Goal: Navigation & Orientation: Find specific page/section

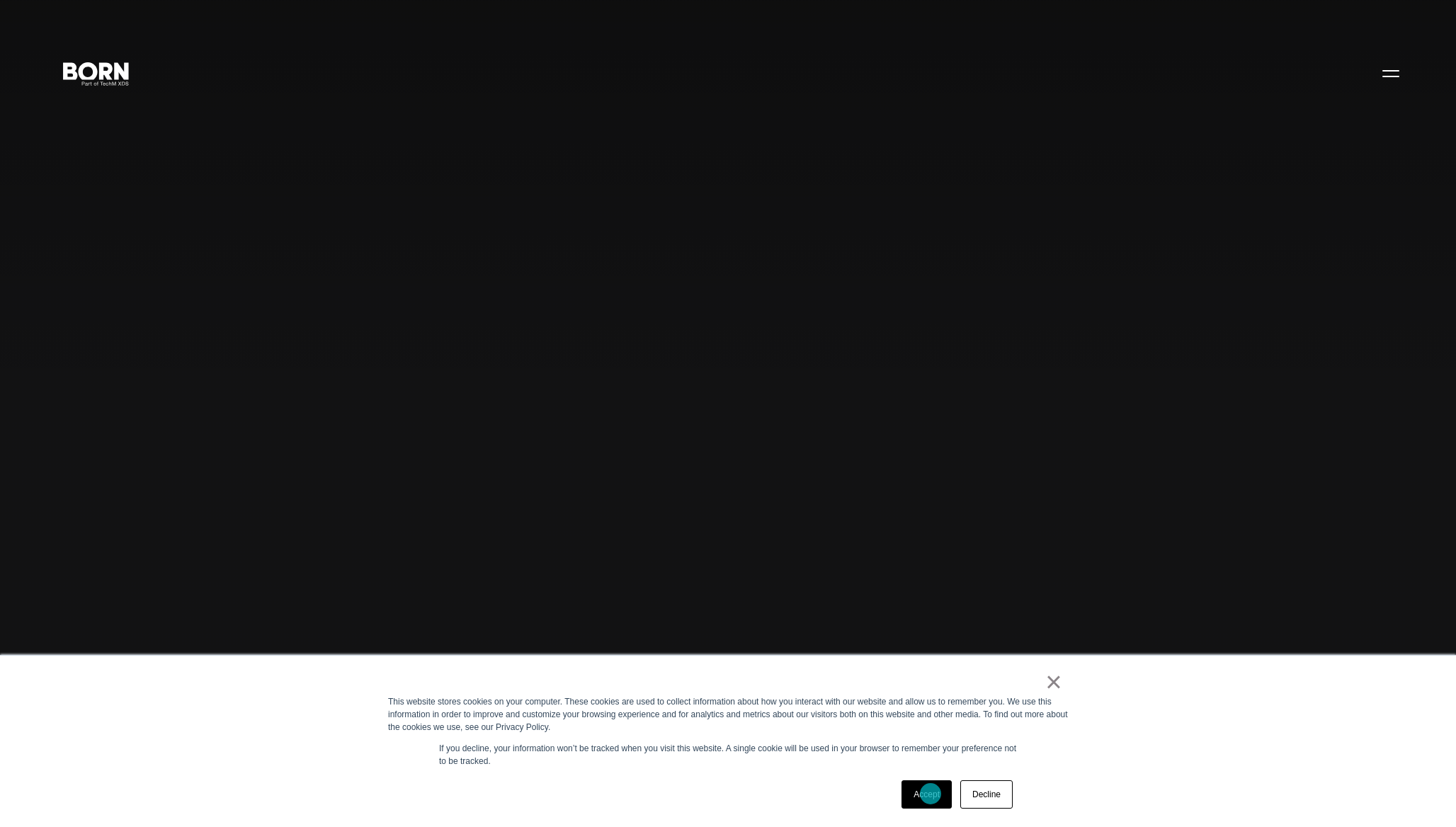
click at [931, 794] on link "Accept" at bounding box center [926, 795] width 50 height 29
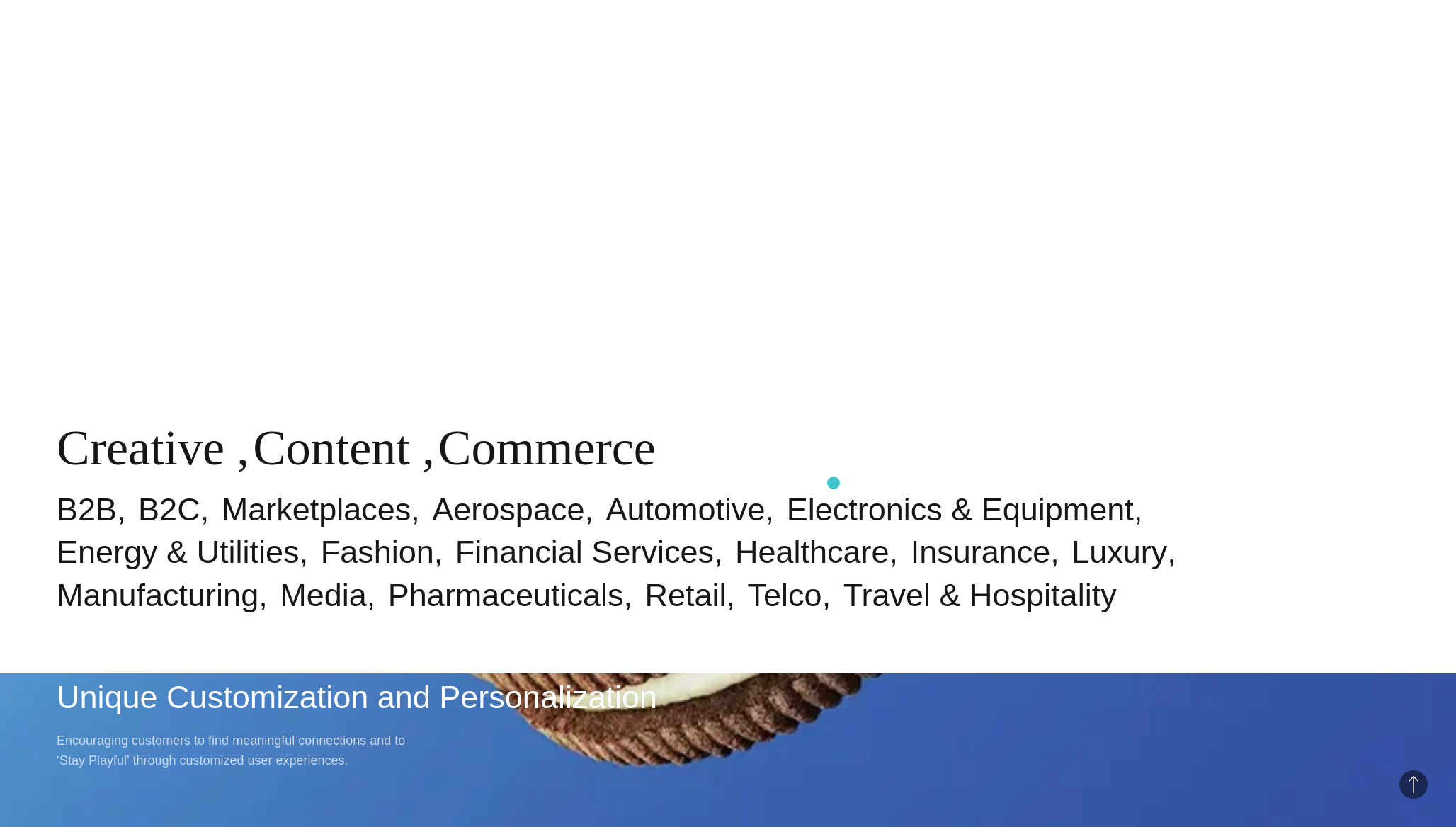
scroll to position [1108, 0]
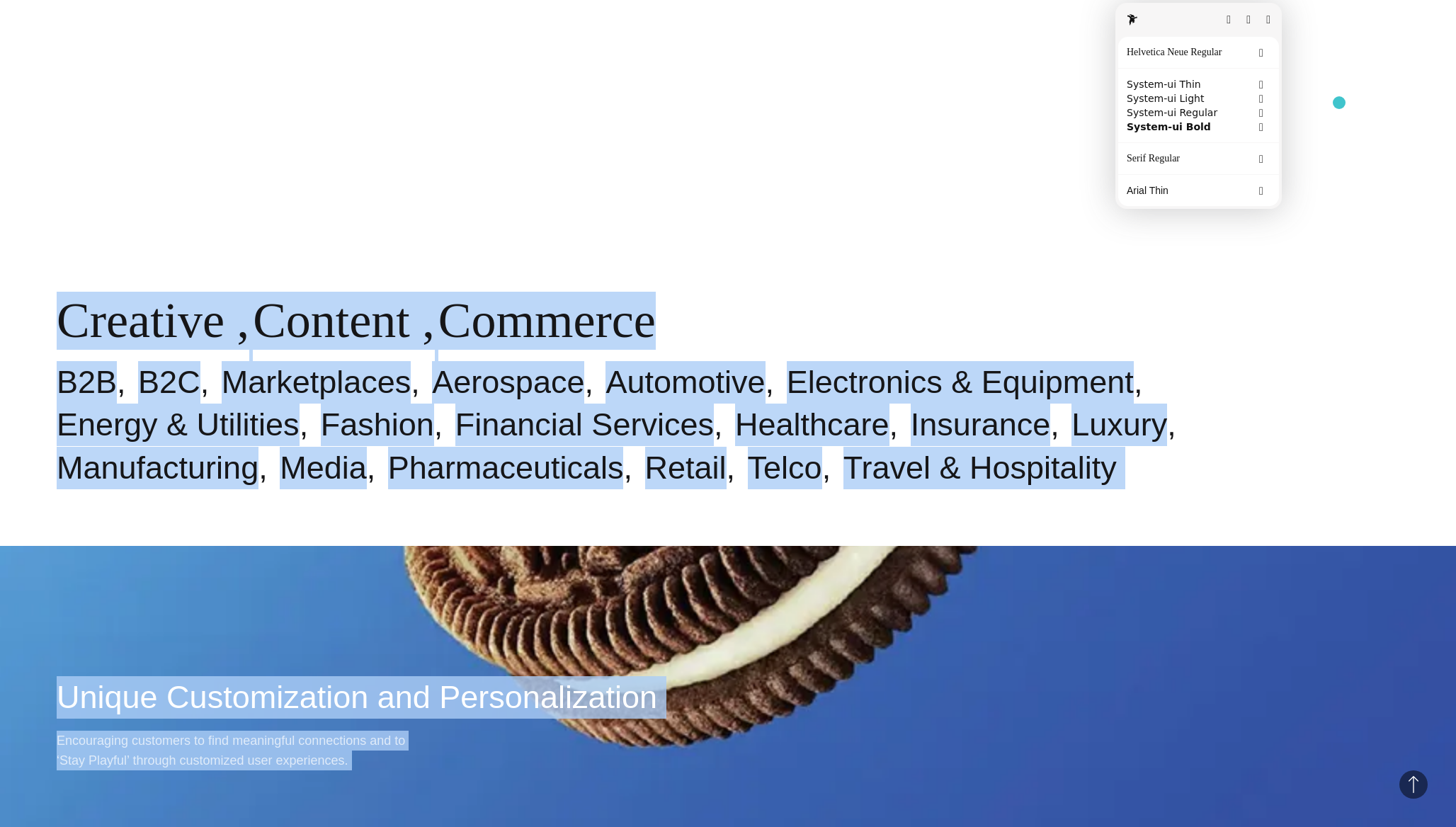
drag, startPoint x: 1270, startPoint y: 29, endPoint x: 1090, endPoint y: 2, distance: 182.0
click at [1116, 3] on div at bounding box center [1199, 20] width 167 height 34
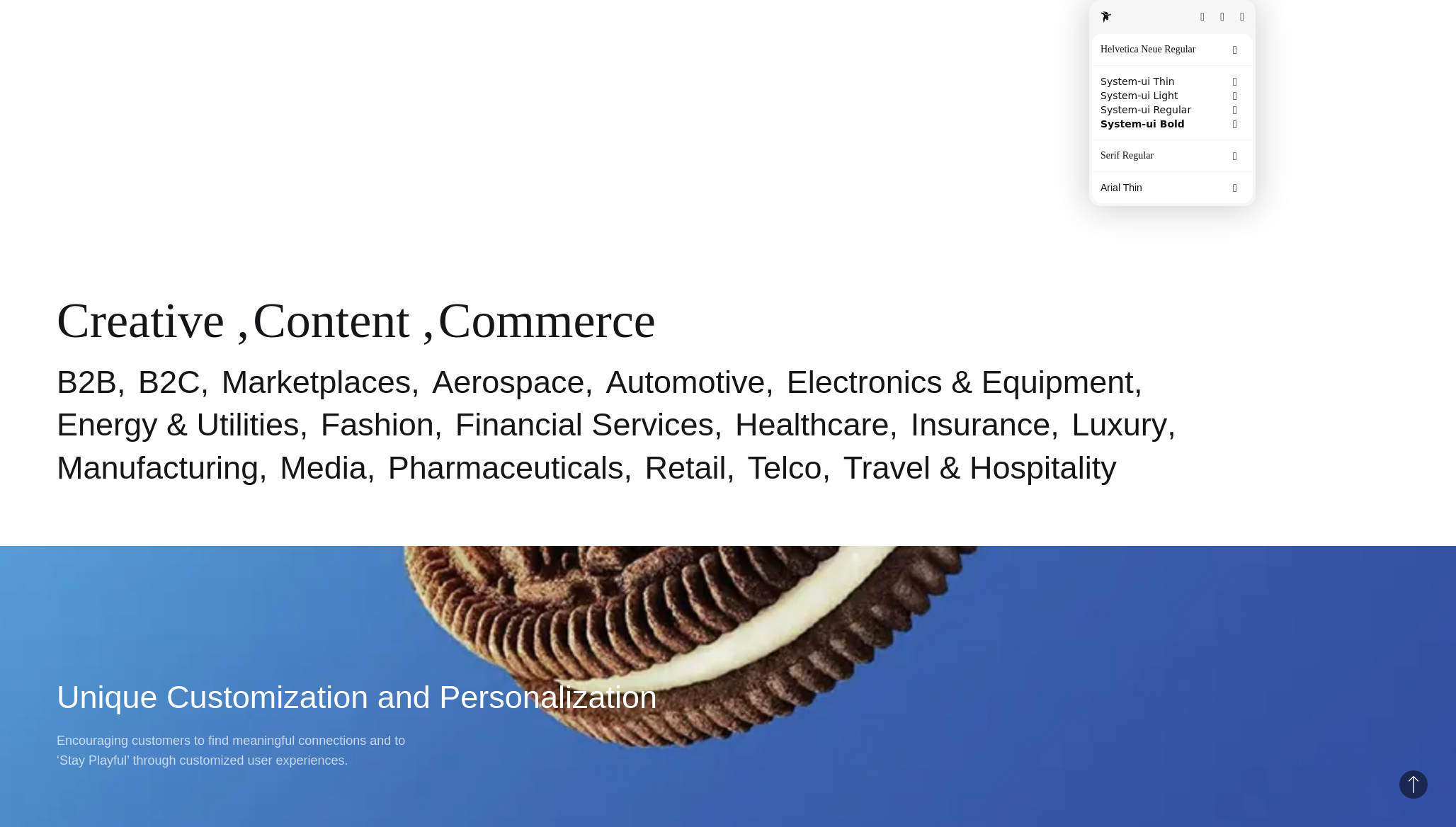
click at [1243, 15] on button "button" at bounding box center [1242, 17] width 4 height 12
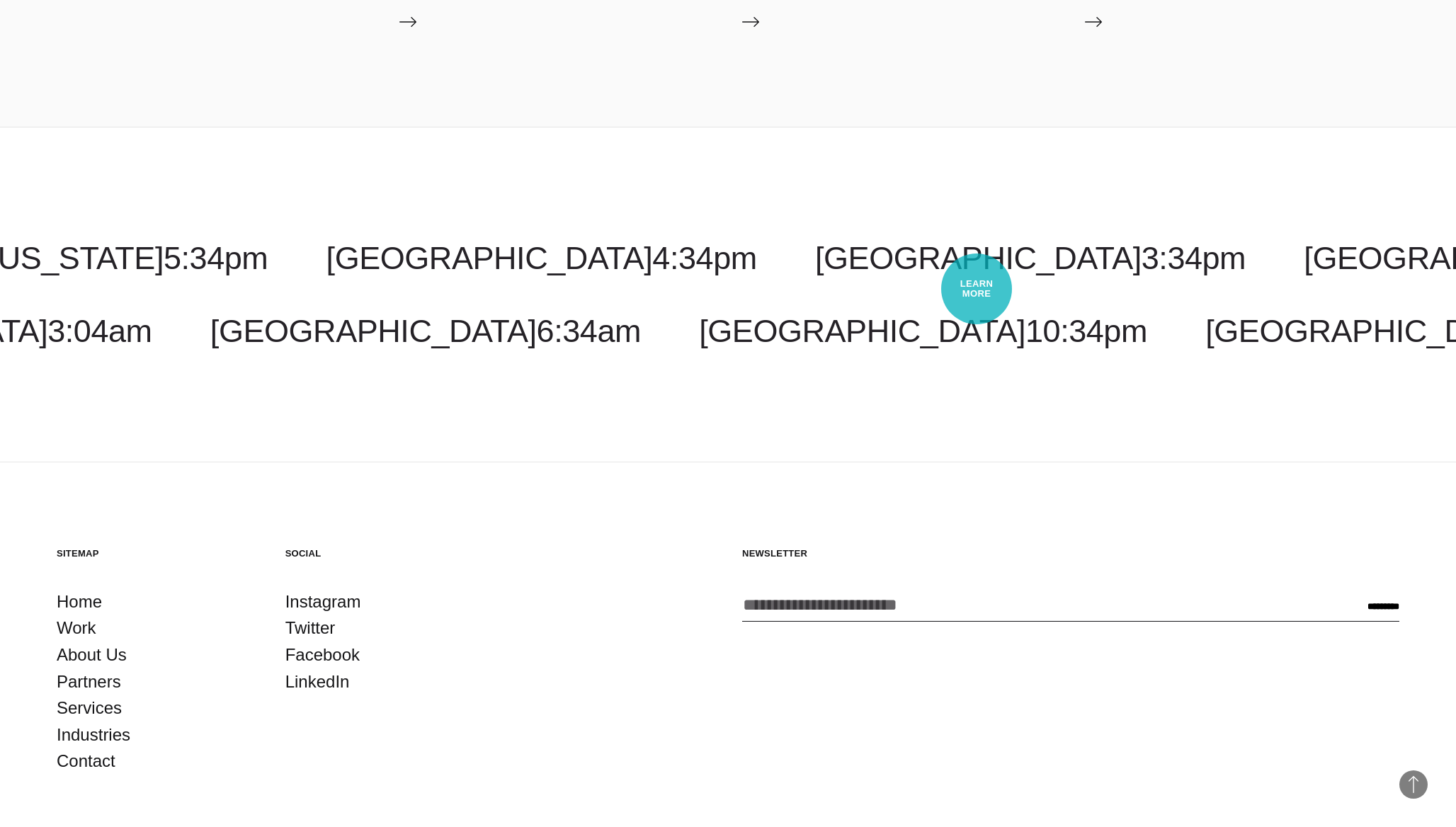
scroll to position [5379, 0]
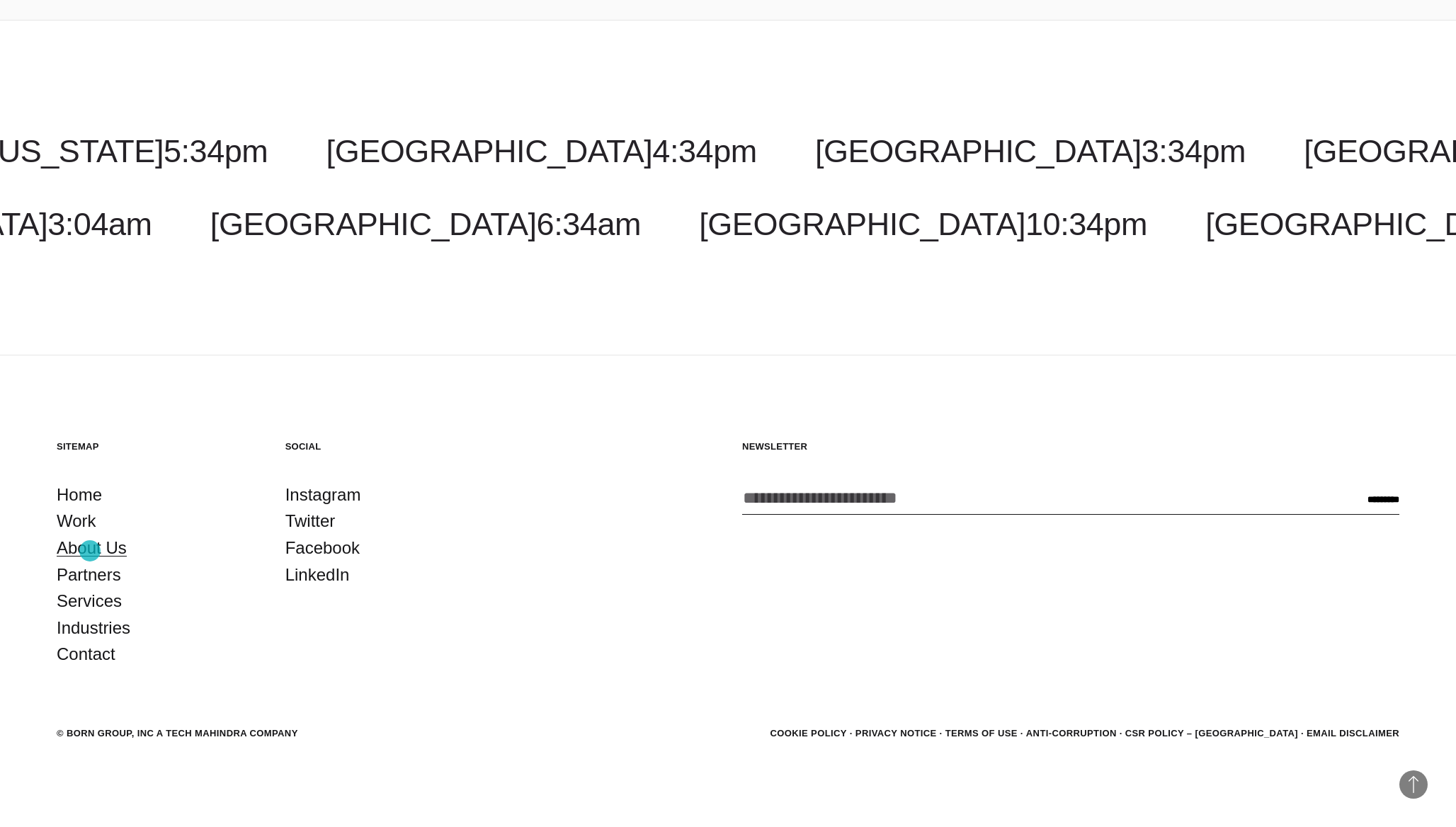
click at [90, 551] on link "About Us" at bounding box center [91, 548] width 70 height 27
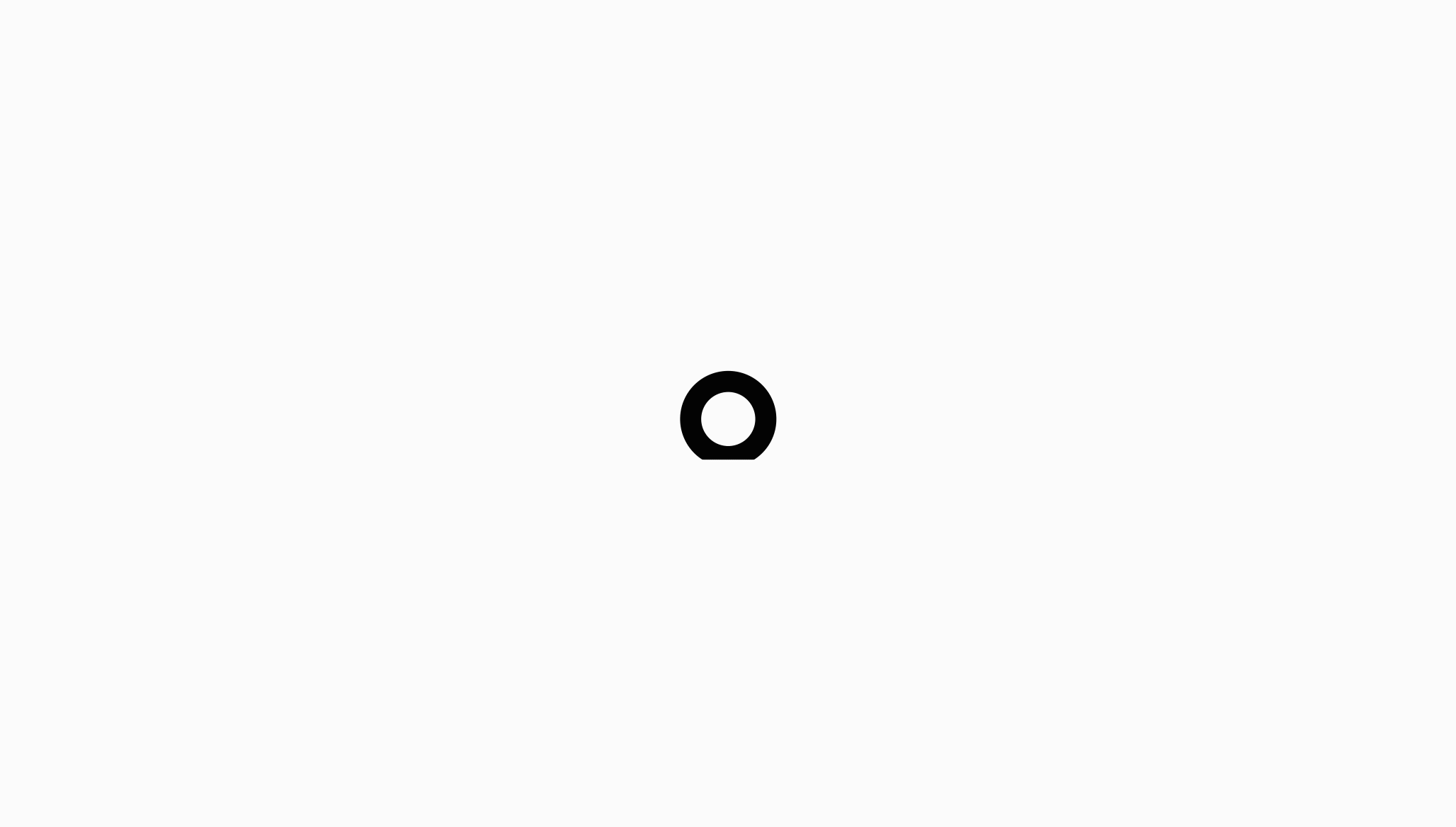
scroll to position [366, 0]
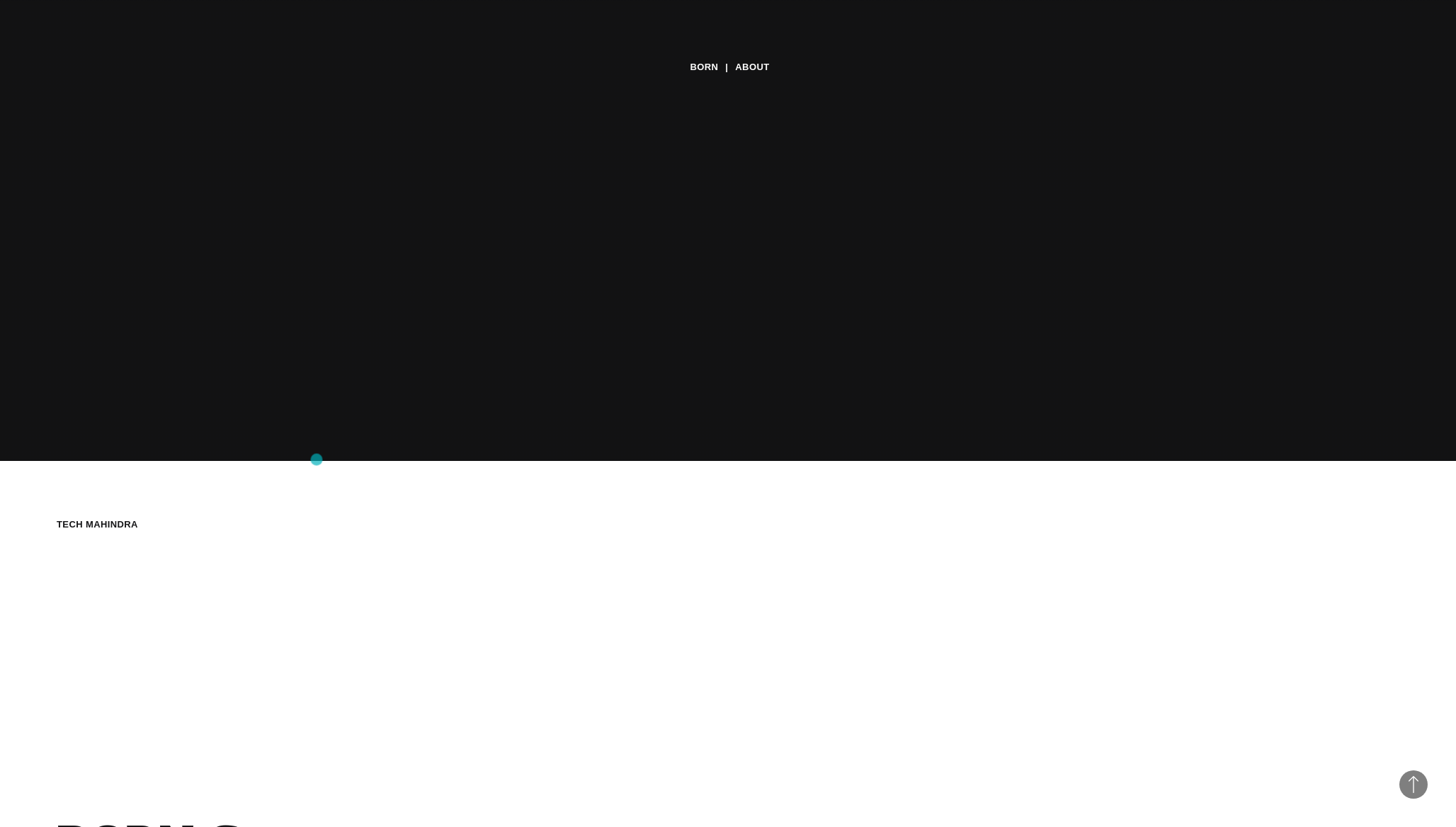
click at [316, 460] on div "BORN About Tech Mahindra We partner with brands to deliver award-winning experi…" at bounding box center [728, 413] width 1456 height 827
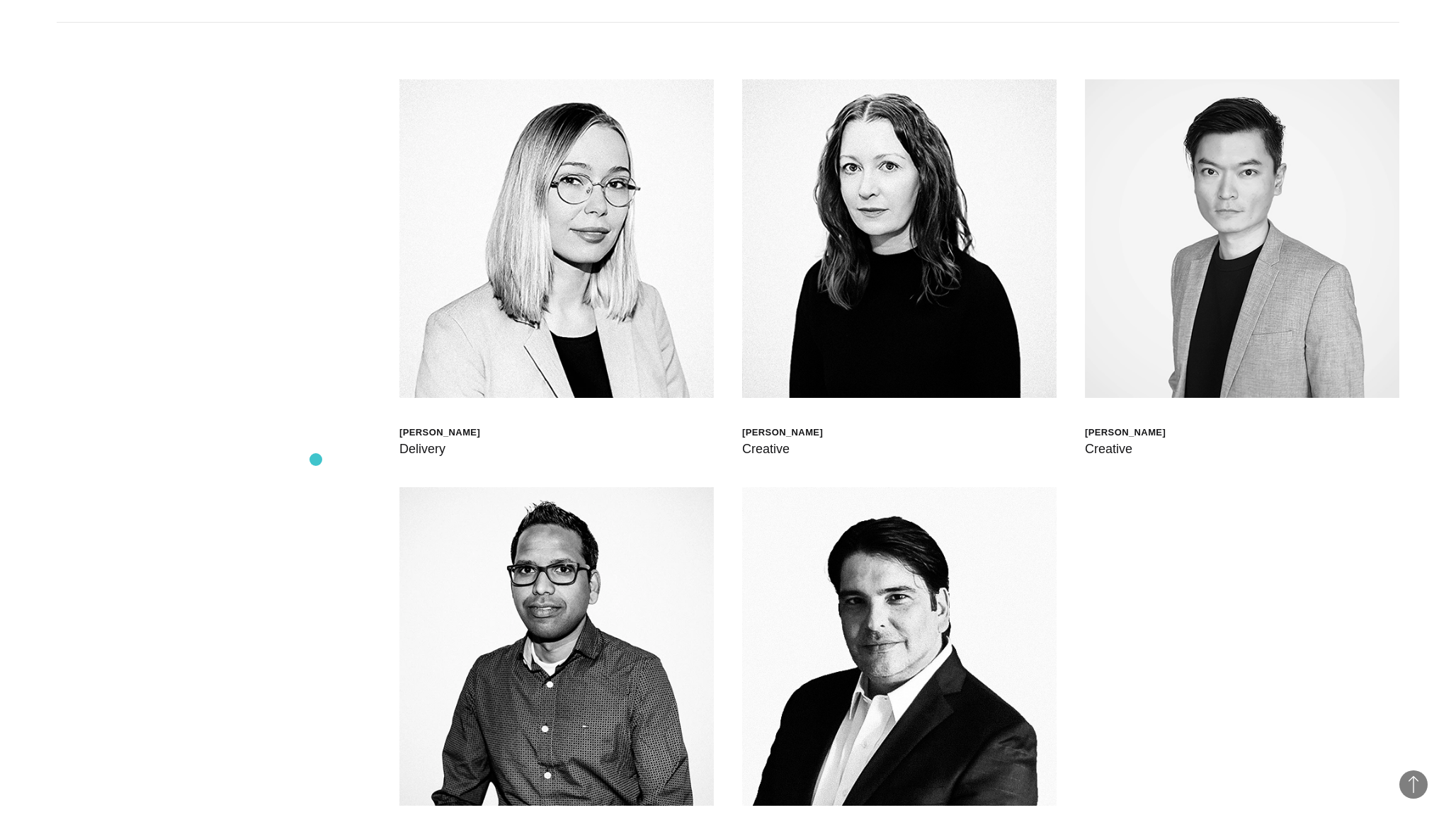
scroll to position [5224, 0]
